Goal: Task Accomplishment & Management: Use online tool/utility

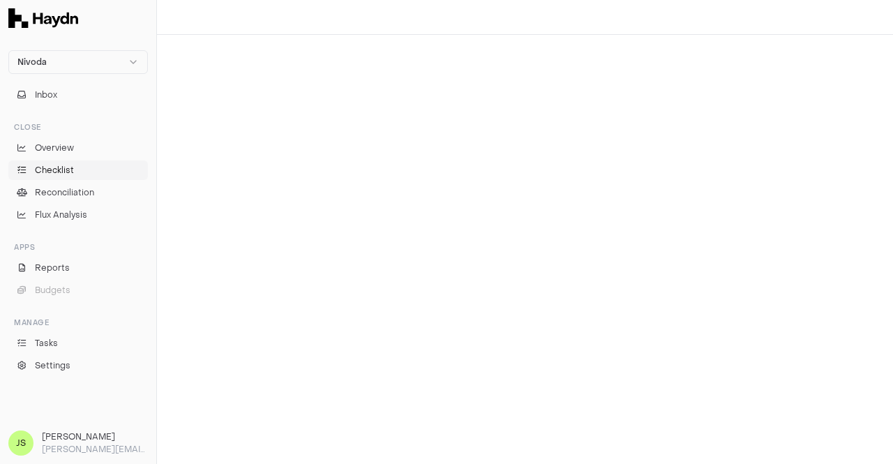
click at [48, 160] on link "Checklist" at bounding box center [78, 170] width 140 height 20
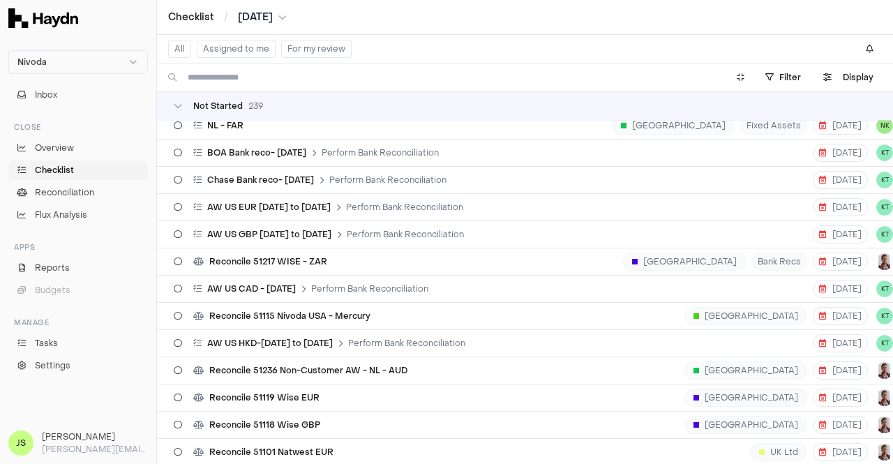
scroll to position [364, 0]
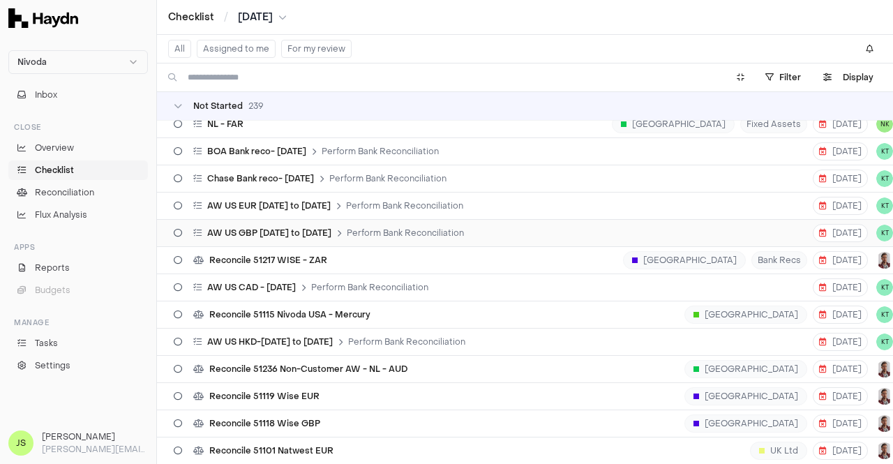
click at [335, 231] on div "AW US GBP [DATE] to [DATE] Perform Bank Reconciliation" at bounding box center [328, 232] width 271 height 11
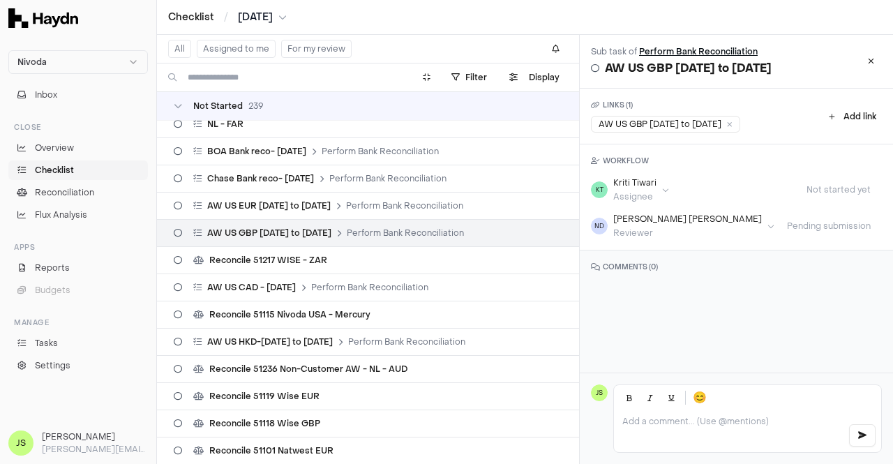
click at [703, 52] on link "Perform Bank Reconciliation" at bounding box center [698, 51] width 119 height 11
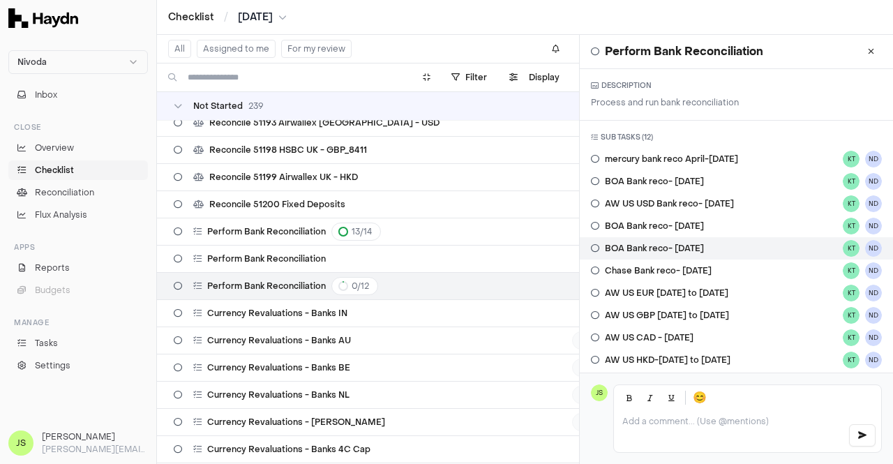
scroll to position [254, 0]
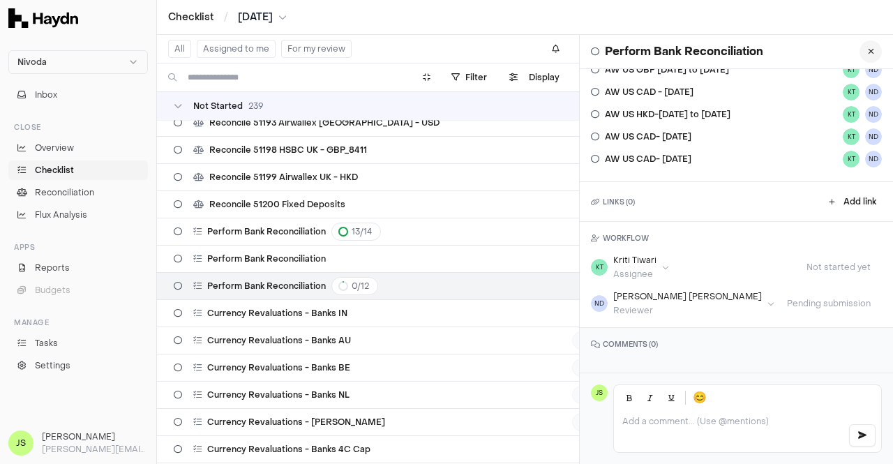
click at [864, 51] on button at bounding box center [871, 51] width 22 height 22
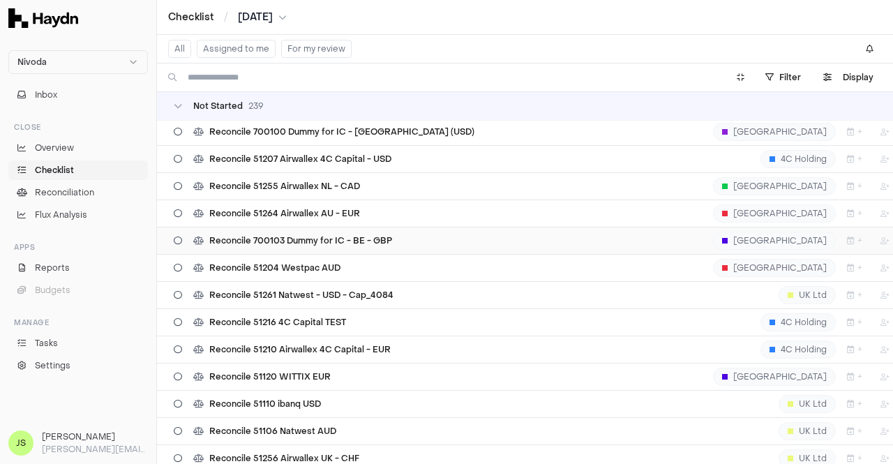
scroll to position [4512, 0]
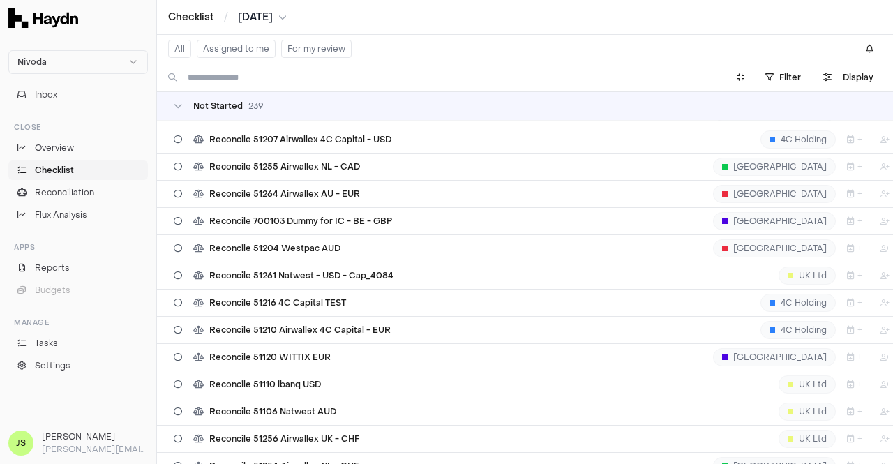
click at [223, 47] on button "Assigned to me" at bounding box center [236, 49] width 79 height 18
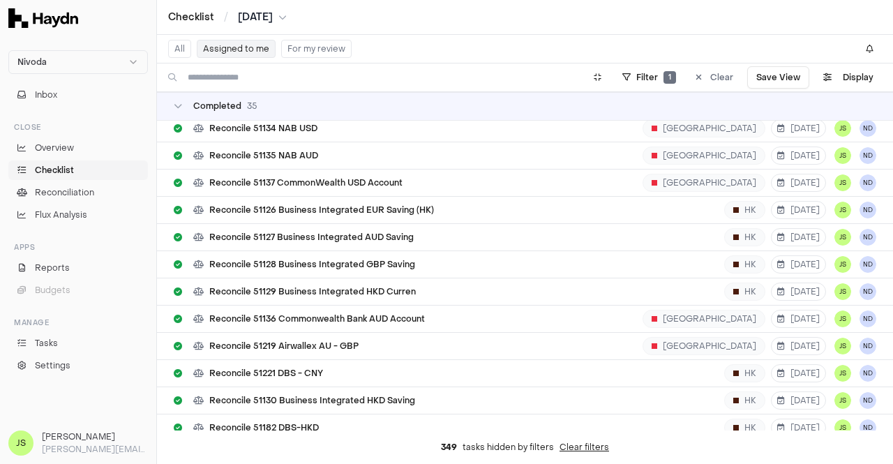
scroll to position [661, 0]
click at [341, 259] on span "Reconcile 51128 Business Integrated GBP Saving" at bounding box center [312, 263] width 206 height 11
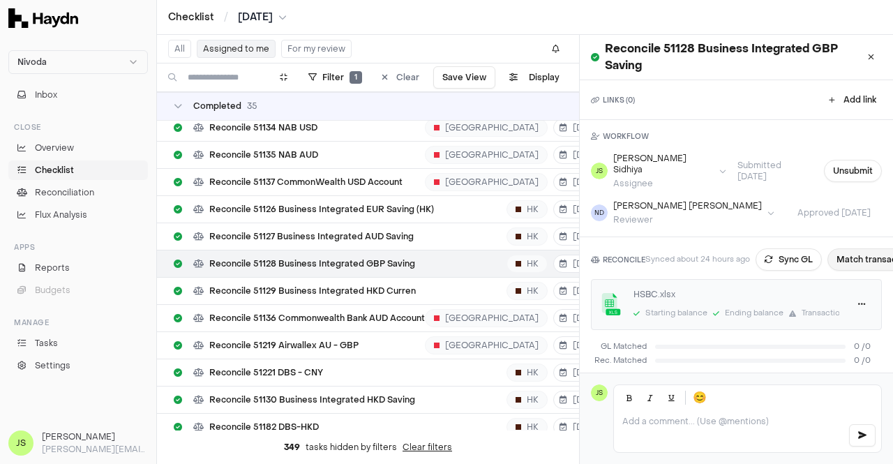
click at [871, 250] on button "Match transactions" at bounding box center [877, 259] width 99 height 22
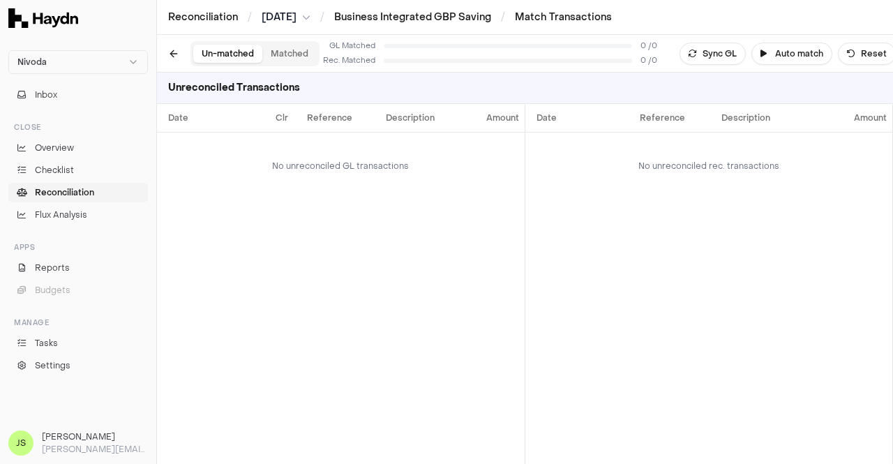
click at [345, 216] on div "Date Clr Reference Description Amount No unreconciled GL transactions" at bounding box center [341, 284] width 368 height 360
